Goal: Feedback & Contribution: Leave review/rating

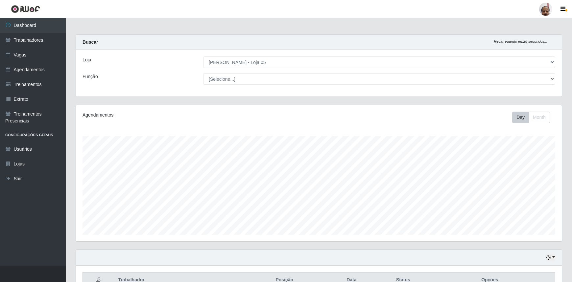
select select "252"
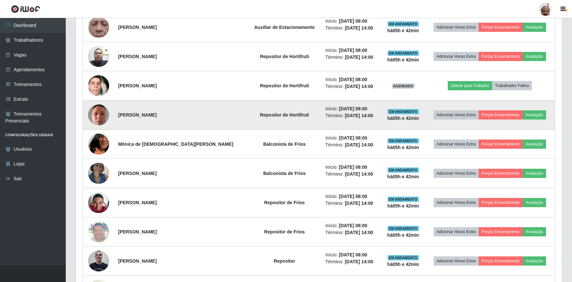
scroll to position [276, 0]
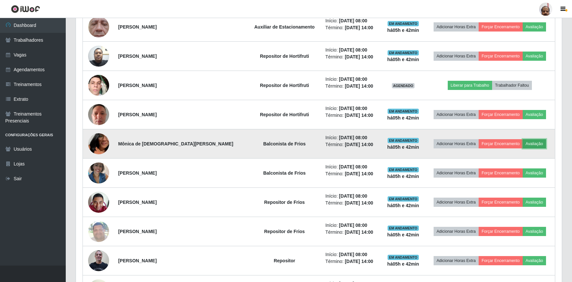
click at [526, 142] on button "Avaliação" at bounding box center [534, 143] width 23 height 9
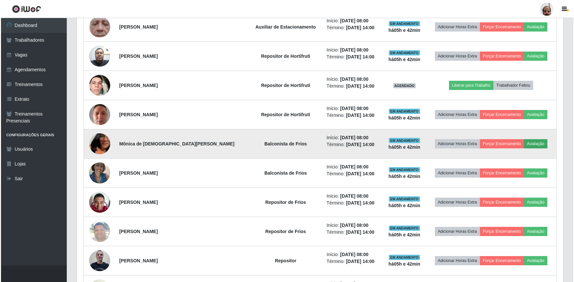
scroll to position [136, 483]
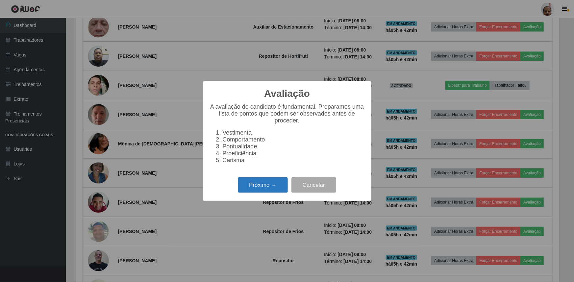
click at [260, 191] on button "Próximo →" at bounding box center [263, 185] width 50 height 15
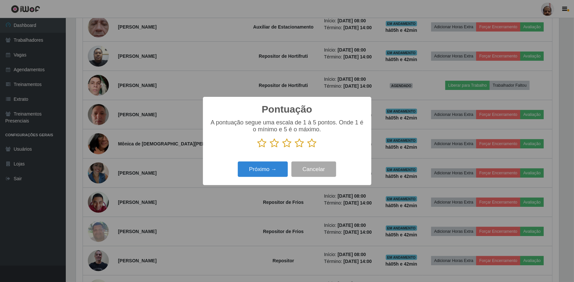
click at [312, 143] on icon at bounding box center [311, 143] width 9 height 10
click at [307, 148] on input "radio" at bounding box center [307, 148] width 0 height 0
click at [260, 170] on button "Próximo →" at bounding box center [263, 169] width 50 height 15
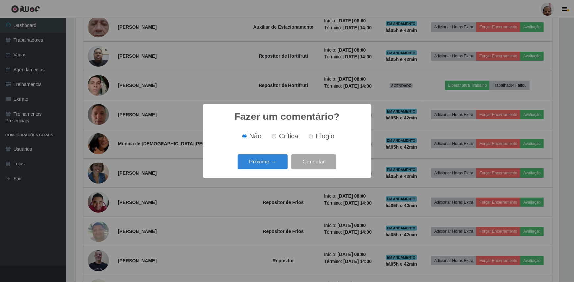
click at [311, 137] on input "Elogio" at bounding box center [311, 136] width 4 height 4
radio input "true"
click at [274, 162] on button "Próximo →" at bounding box center [263, 162] width 50 height 15
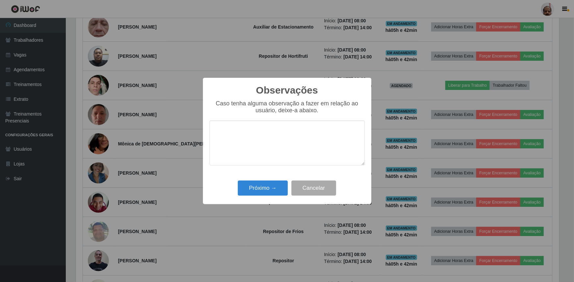
click at [272, 133] on textarea at bounding box center [286, 143] width 155 height 45
type textarea "b"
type textarea "BASTANTE COMPROMETIDA"
click at [263, 188] on button "Próximo →" at bounding box center [263, 188] width 50 height 15
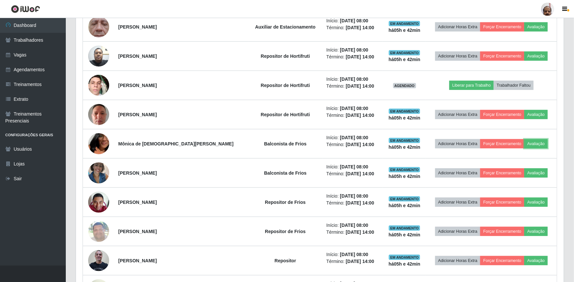
scroll to position [136, 486]
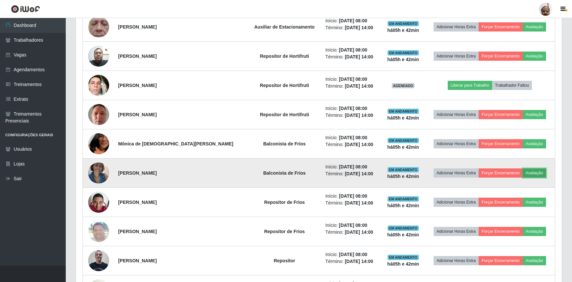
click at [527, 171] on button "Avaliação" at bounding box center [534, 173] width 23 height 9
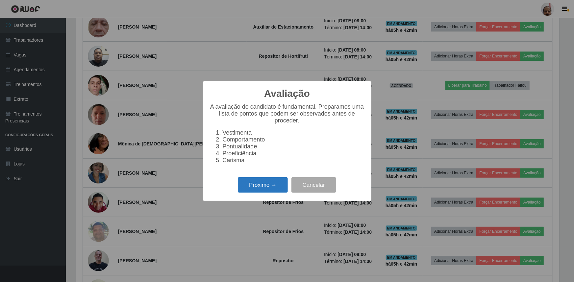
click at [271, 184] on button "Próximo →" at bounding box center [263, 185] width 50 height 15
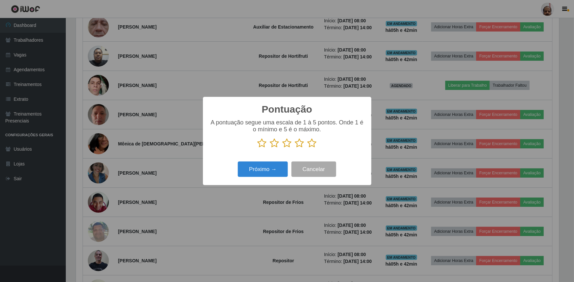
click at [309, 146] on icon at bounding box center [311, 143] width 9 height 10
click at [307, 148] on input "radio" at bounding box center [307, 148] width 0 height 0
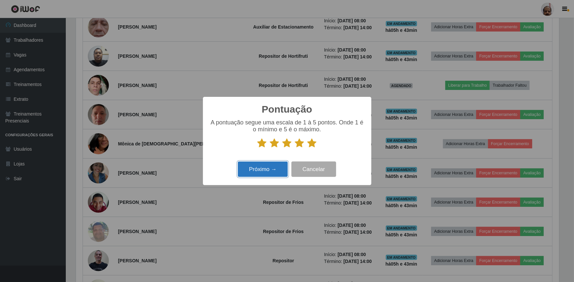
click at [273, 171] on button "Próximo →" at bounding box center [263, 169] width 50 height 15
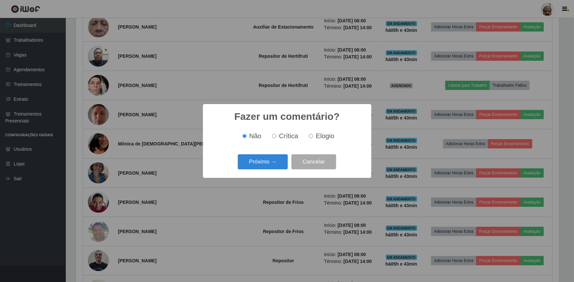
click at [310, 138] on input "Elogio" at bounding box center [311, 136] width 4 height 4
radio input "true"
click at [262, 164] on button "Próximo →" at bounding box center [263, 162] width 50 height 15
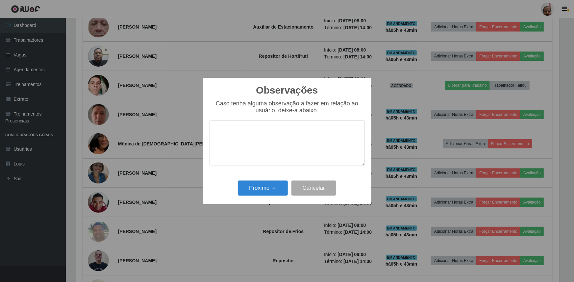
click at [265, 134] on textarea at bounding box center [286, 143] width 155 height 45
type textarea "BASTANTE COMPROMETIDA"
click at [268, 188] on button "Próximo →" at bounding box center [263, 188] width 50 height 15
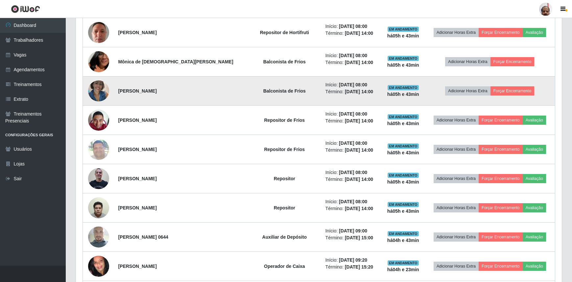
scroll to position [365, 0]
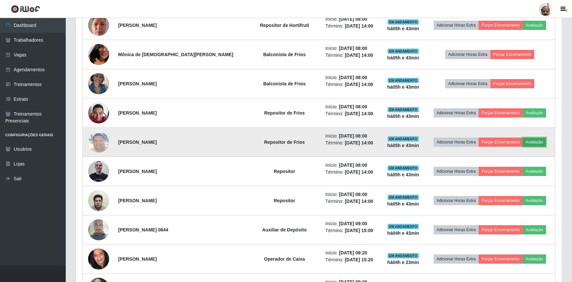
click at [528, 140] on button "Avaliação" at bounding box center [534, 142] width 23 height 9
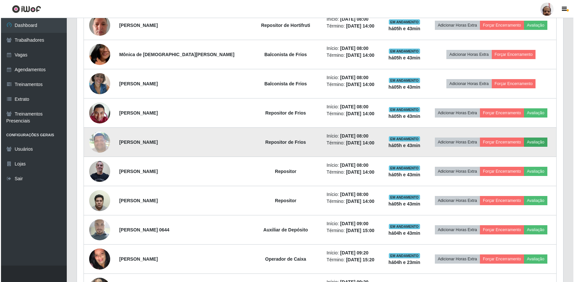
scroll to position [136, 483]
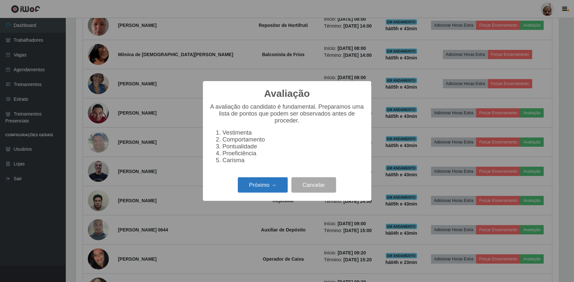
click at [269, 188] on button "Próximo →" at bounding box center [263, 185] width 50 height 15
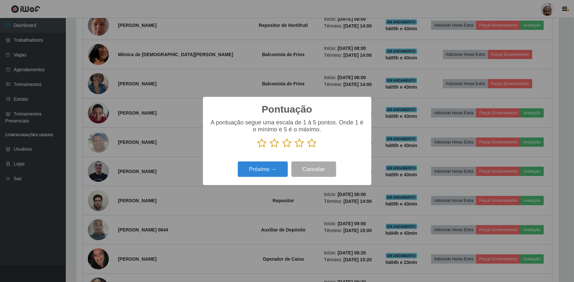
click at [286, 144] on icon at bounding box center [286, 143] width 9 height 10
click at [282, 148] on input "radio" at bounding box center [282, 148] width 0 height 0
click at [280, 169] on button "Próximo →" at bounding box center [263, 169] width 50 height 15
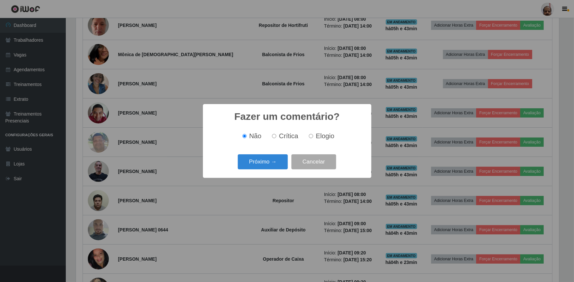
click at [275, 137] on input "Crítica" at bounding box center [274, 136] width 4 height 4
radio input "true"
click at [278, 160] on button "Próximo →" at bounding box center [263, 162] width 50 height 15
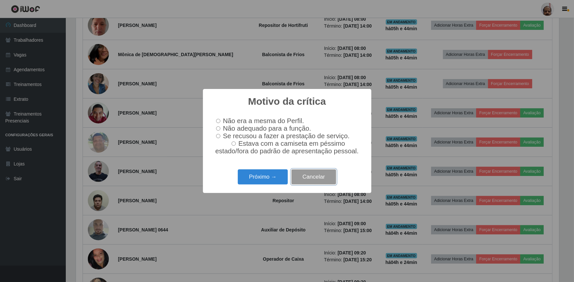
click at [317, 178] on button "Cancelar" at bounding box center [313, 177] width 45 height 15
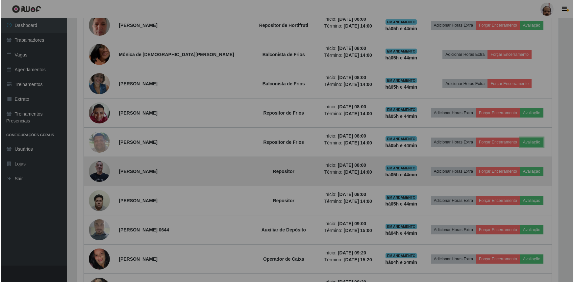
scroll to position [136, 486]
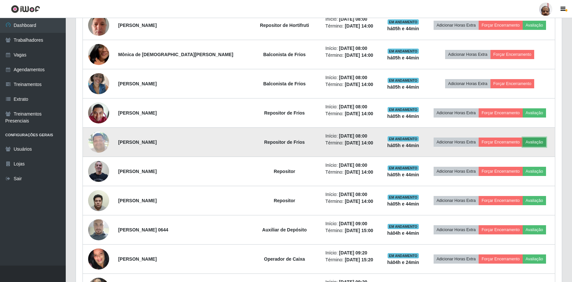
click at [528, 142] on button "Avaliação" at bounding box center [534, 142] width 23 height 9
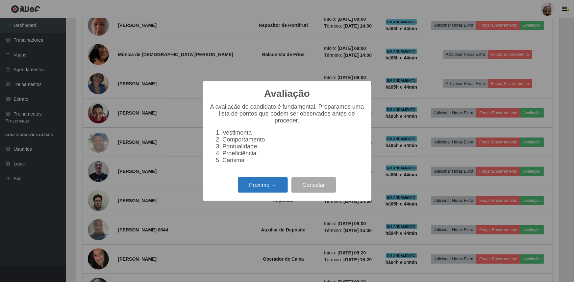
click at [263, 188] on button "Próximo →" at bounding box center [263, 185] width 50 height 15
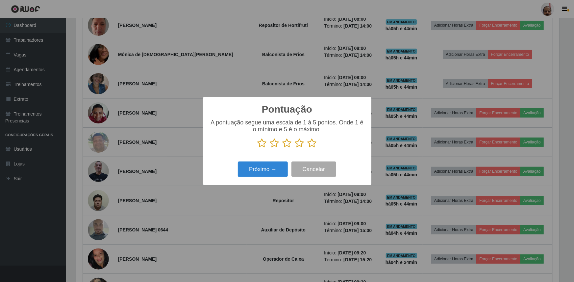
click at [286, 144] on icon at bounding box center [286, 143] width 9 height 10
click at [282, 148] on input "radio" at bounding box center [282, 148] width 0 height 0
click at [280, 171] on button "Próximo →" at bounding box center [263, 169] width 50 height 15
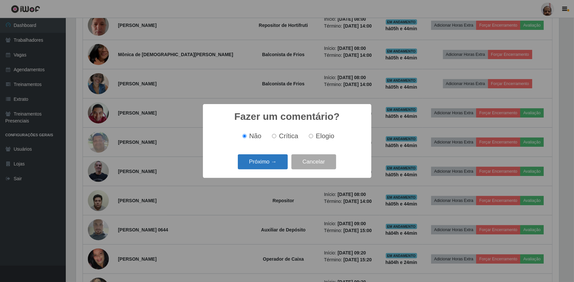
click at [275, 161] on button "Próximo →" at bounding box center [263, 162] width 50 height 15
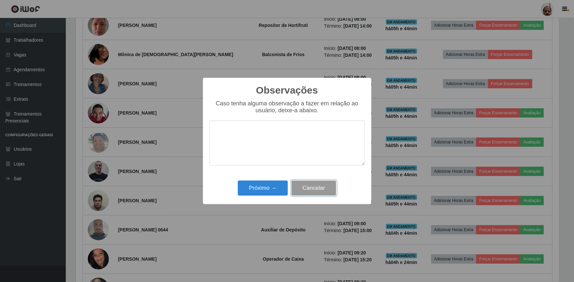
click at [308, 187] on button "Cancelar" at bounding box center [313, 188] width 45 height 15
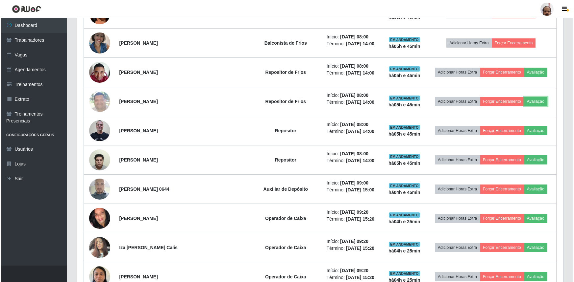
scroll to position [395, 0]
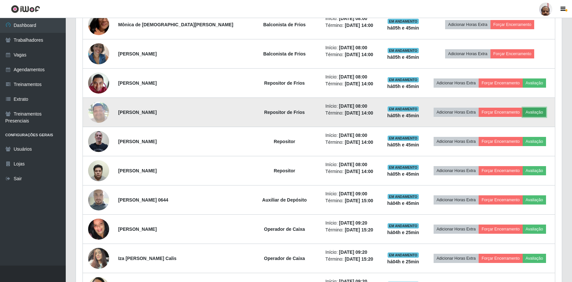
click at [529, 111] on button "Avaliação" at bounding box center [534, 112] width 23 height 9
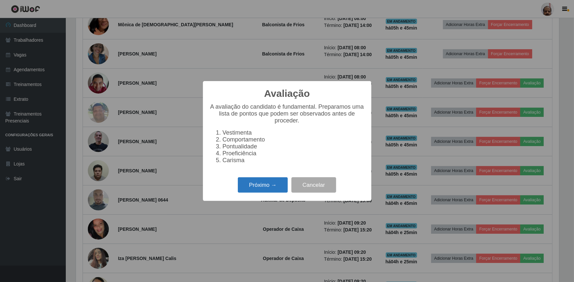
click at [281, 189] on button "Próximo →" at bounding box center [263, 185] width 50 height 15
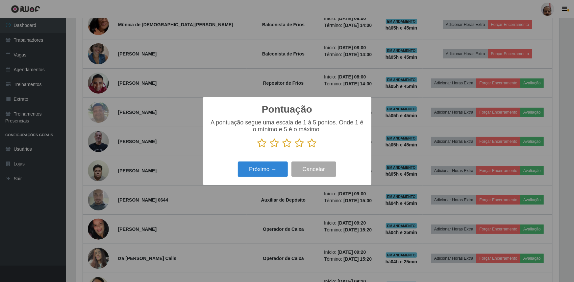
scroll to position [328734, 328387]
click at [286, 145] on icon at bounding box center [286, 143] width 9 height 10
click at [282, 148] on input "radio" at bounding box center [282, 148] width 0 height 0
click at [272, 171] on button "Próximo →" at bounding box center [263, 169] width 50 height 15
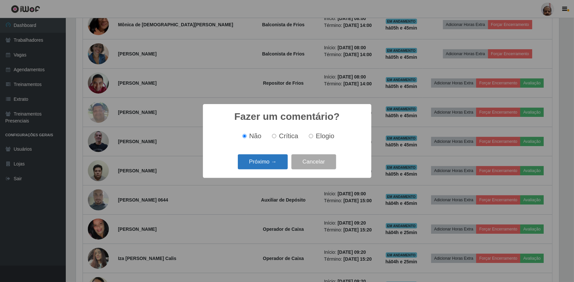
click at [277, 164] on button "Próximo →" at bounding box center [263, 162] width 50 height 15
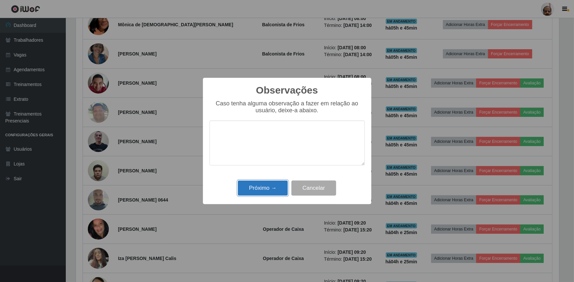
click at [277, 187] on button "Próximo →" at bounding box center [263, 188] width 50 height 15
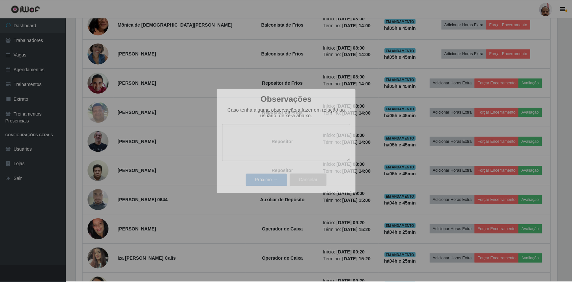
scroll to position [136, 486]
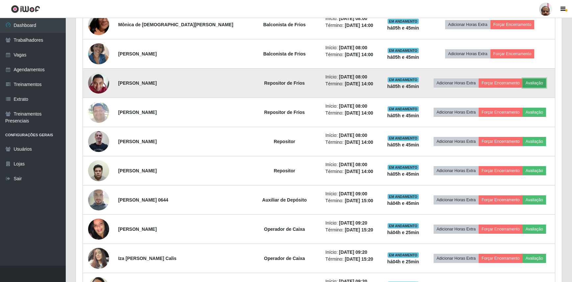
click at [530, 82] on button "Avaliação" at bounding box center [534, 83] width 23 height 9
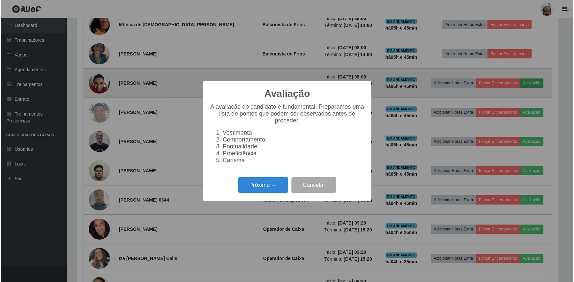
scroll to position [136, 483]
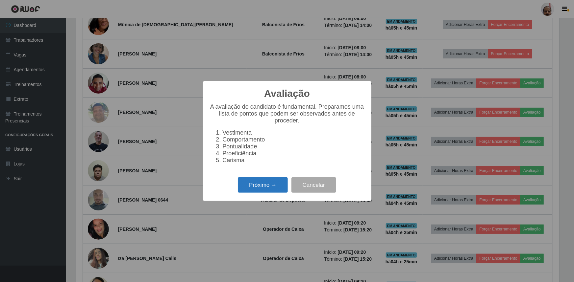
click at [276, 187] on button "Próximo →" at bounding box center [263, 185] width 50 height 15
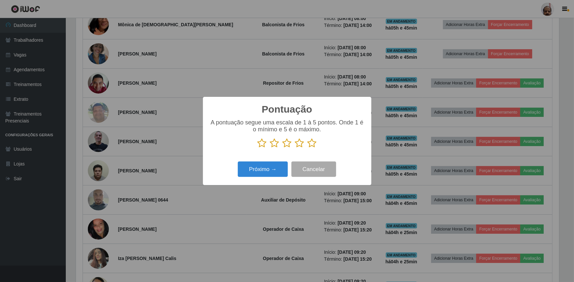
click at [298, 144] on icon at bounding box center [299, 143] width 9 height 10
click at [295, 148] on input "radio" at bounding box center [295, 148] width 0 height 0
click at [276, 170] on button "Próximo →" at bounding box center [263, 169] width 50 height 15
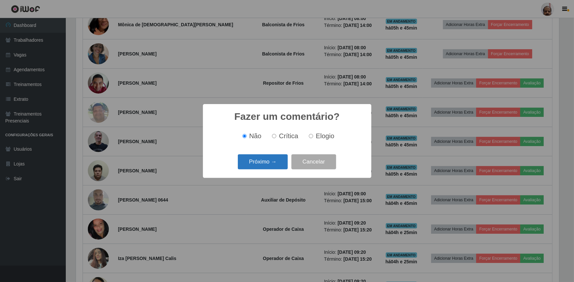
click at [275, 164] on button "Próximo →" at bounding box center [263, 162] width 50 height 15
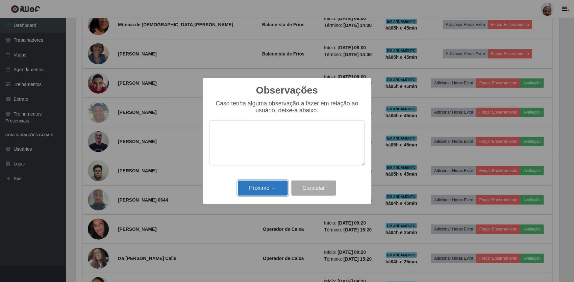
click at [273, 188] on button "Próximo →" at bounding box center [263, 188] width 50 height 15
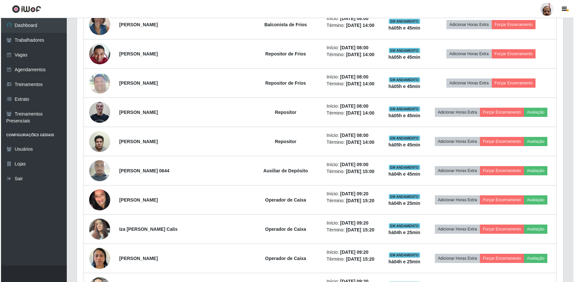
scroll to position [391, 0]
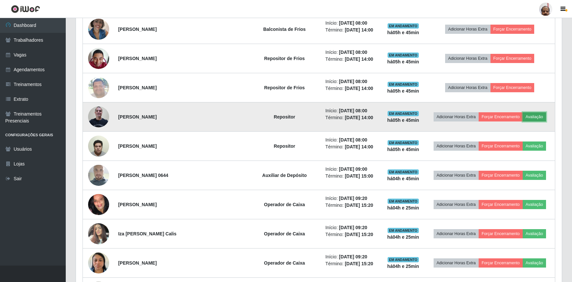
click at [531, 116] on button "Avaliação" at bounding box center [534, 116] width 23 height 9
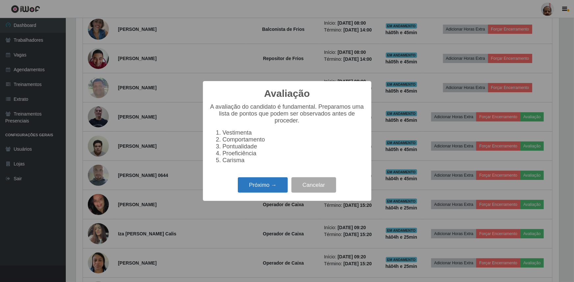
click at [263, 188] on button "Próximo →" at bounding box center [263, 185] width 50 height 15
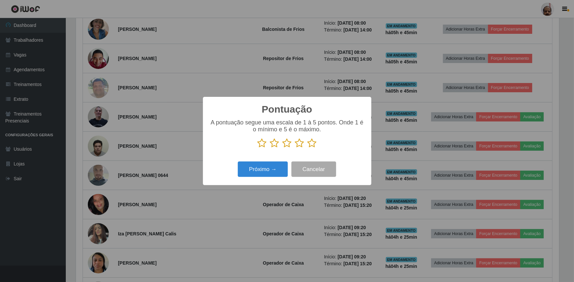
drag, startPoint x: 286, startPoint y: 145, endPoint x: 287, endPoint y: 149, distance: 4.4
click at [286, 146] on icon at bounding box center [286, 143] width 9 height 10
click at [282, 148] on input "radio" at bounding box center [282, 148] width 0 height 0
click at [273, 173] on button "Próximo →" at bounding box center [263, 169] width 50 height 15
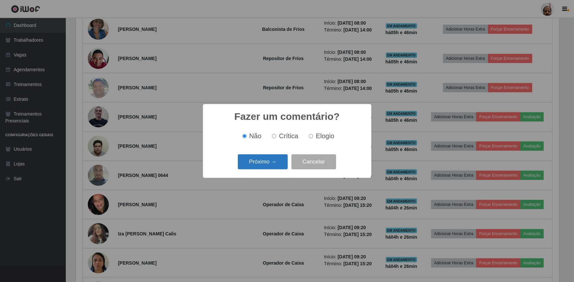
click at [267, 165] on button "Próximo →" at bounding box center [263, 162] width 50 height 15
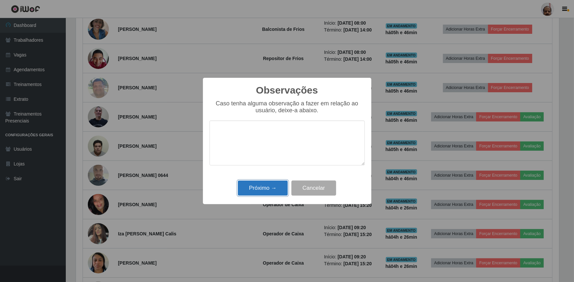
click at [274, 190] on button "Próximo →" at bounding box center [263, 188] width 50 height 15
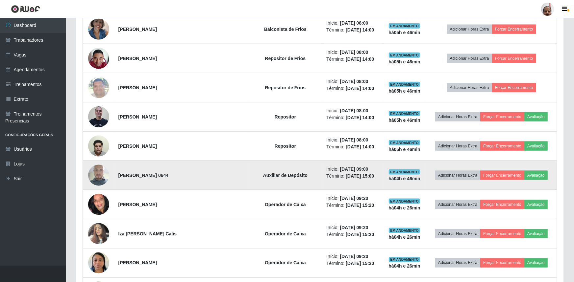
scroll to position [136, 486]
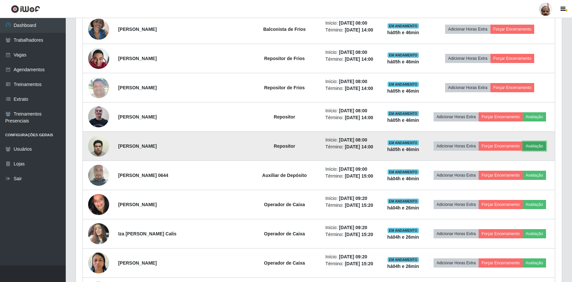
click at [530, 146] on button "Avaliação" at bounding box center [534, 146] width 23 height 9
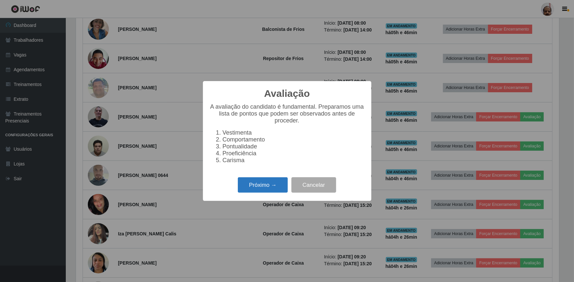
click at [278, 188] on button "Próximo →" at bounding box center [263, 185] width 50 height 15
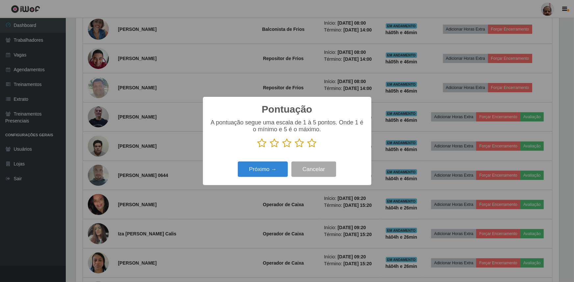
click at [273, 145] on icon at bounding box center [274, 143] width 9 height 10
click at [270, 148] on input "radio" at bounding box center [270, 148] width 0 height 0
click at [270, 169] on button "Próximo →" at bounding box center [263, 169] width 50 height 15
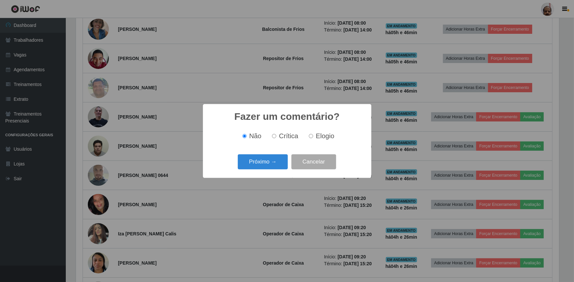
click at [282, 137] on span "Crítica" at bounding box center [288, 136] width 19 height 7
click at [276, 137] on input "Crítica" at bounding box center [274, 136] width 4 height 4
radio input "true"
click at [268, 163] on button "Próximo →" at bounding box center [263, 162] width 50 height 15
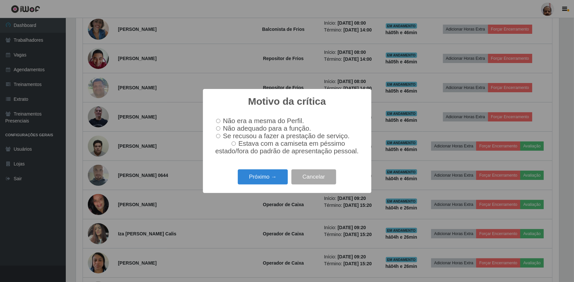
click at [219, 129] on input "Não adequado para a função." at bounding box center [218, 129] width 4 height 4
radio input "true"
click at [272, 181] on button "Próximo →" at bounding box center [263, 177] width 50 height 15
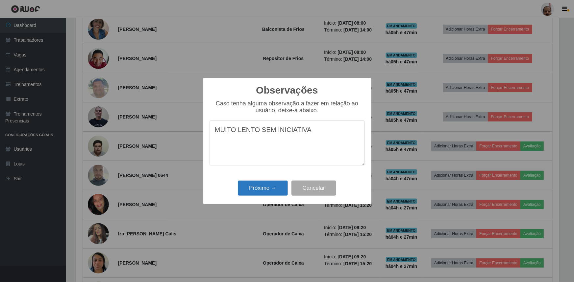
type textarea "MUITO LENTO SEM INICIATIVA"
click at [271, 191] on button "Próximo →" at bounding box center [263, 188] width 50 height 15
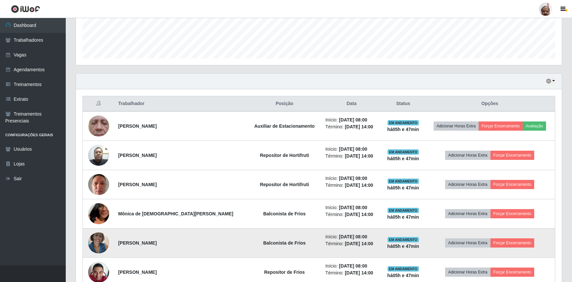
scroll to position [122, 0]
